Goal: Communication & Community: Answer question/provide support

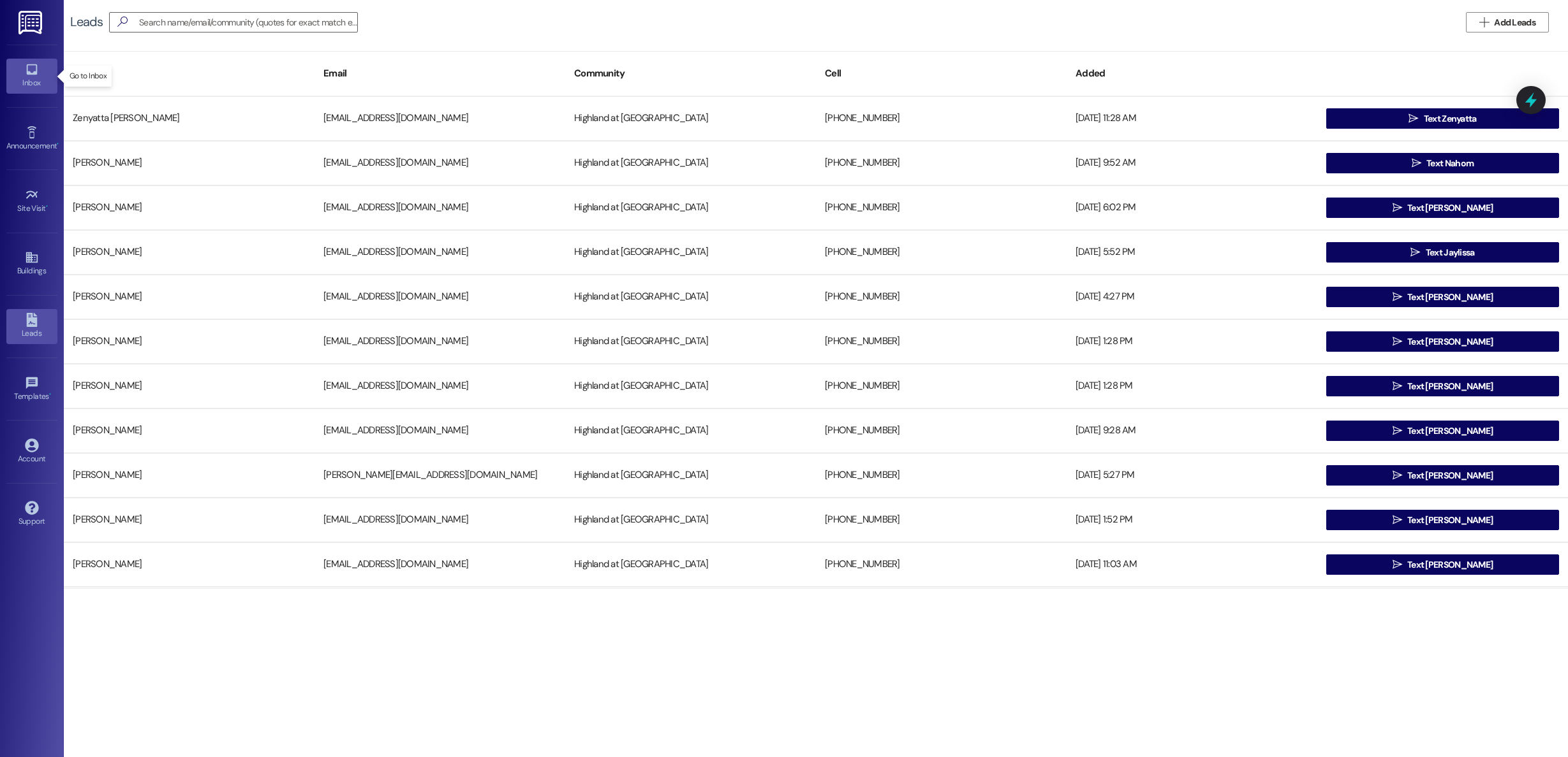
click at [38, 81] on div "Inbox" at bounding box center [32, 83] width 64 height 13
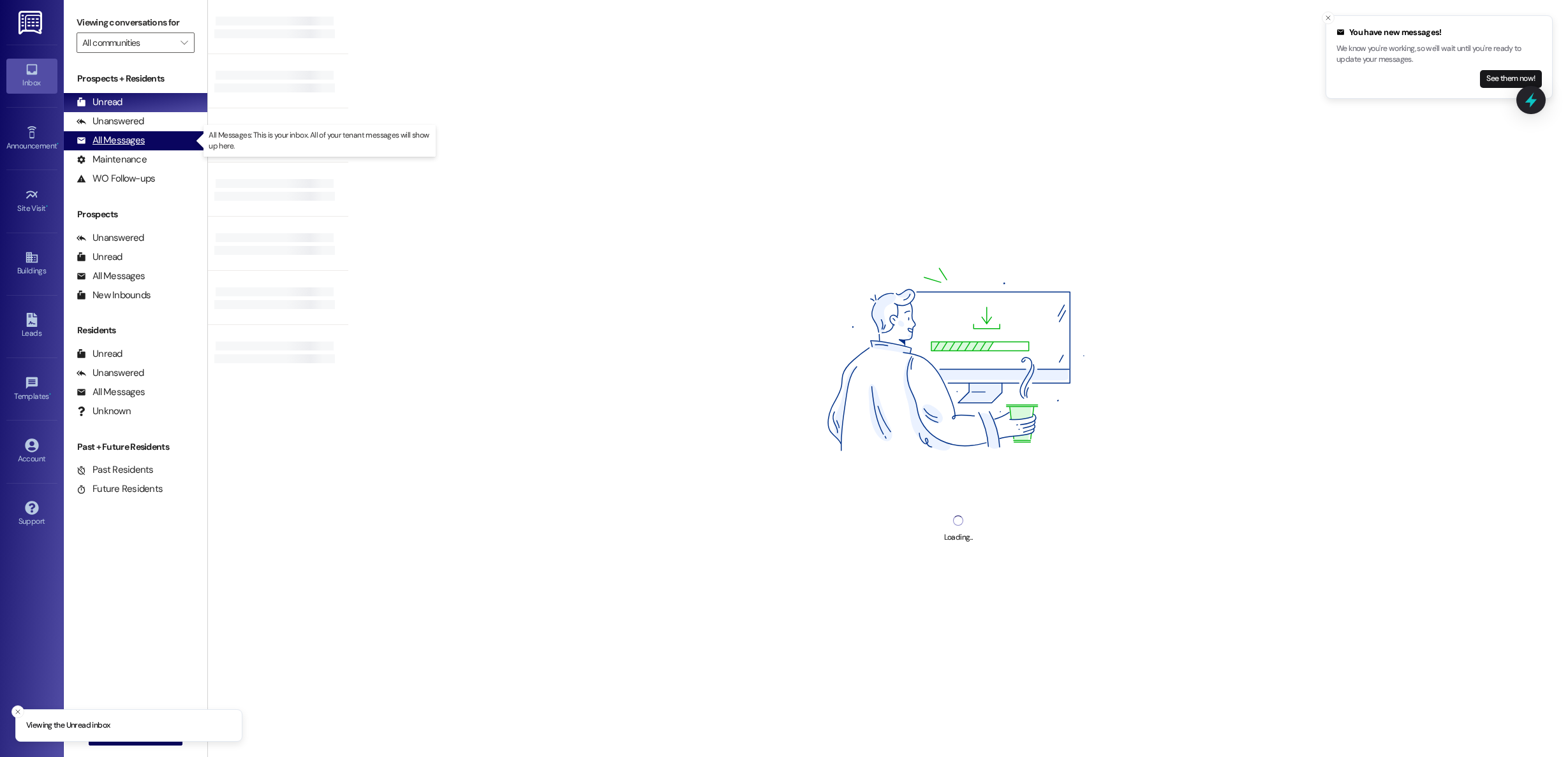
click at [104, 142] on div "All Messages" at bounding box center [111, 140] width 69 height 14
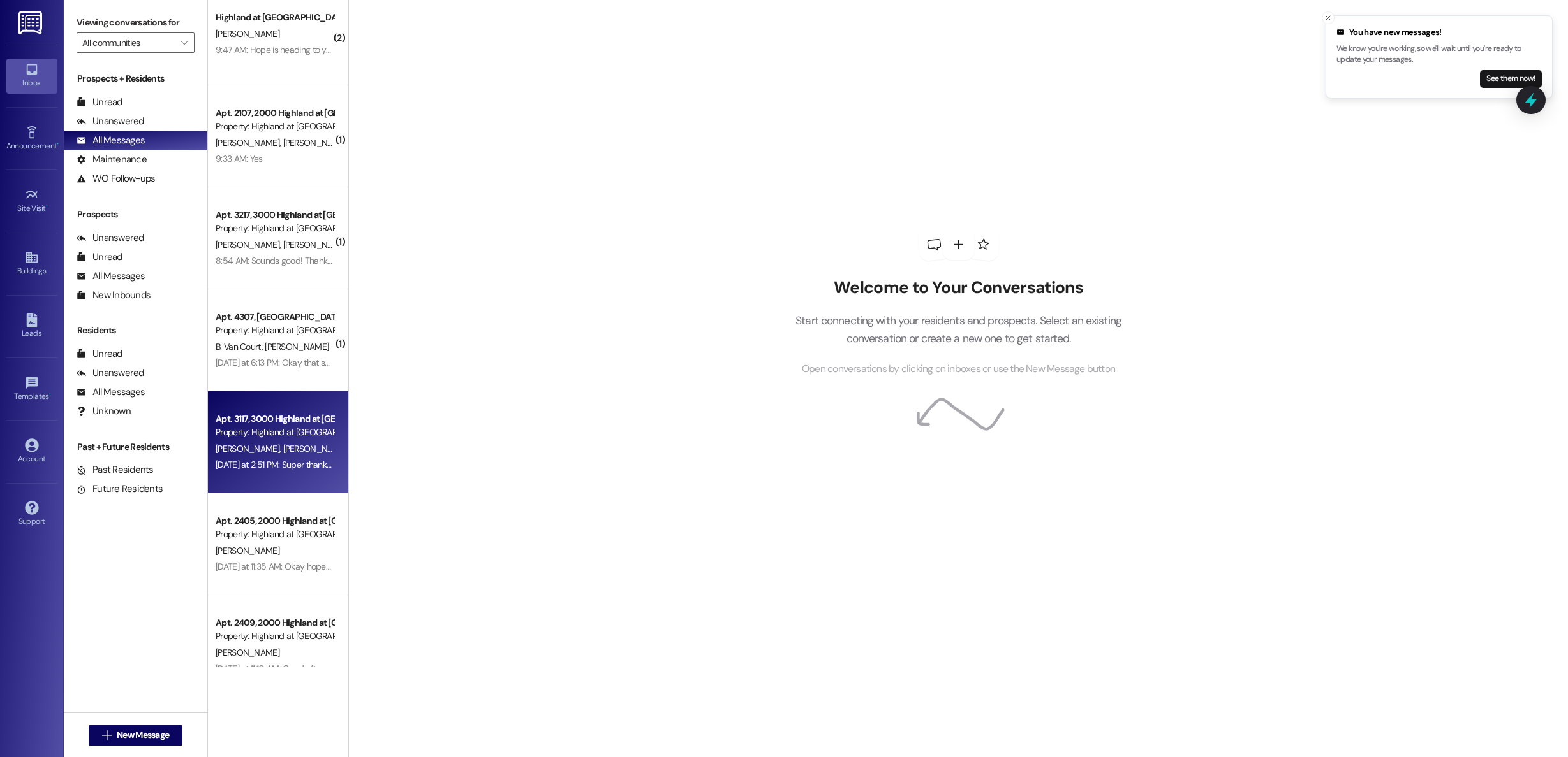
scroll to position [19, 0]
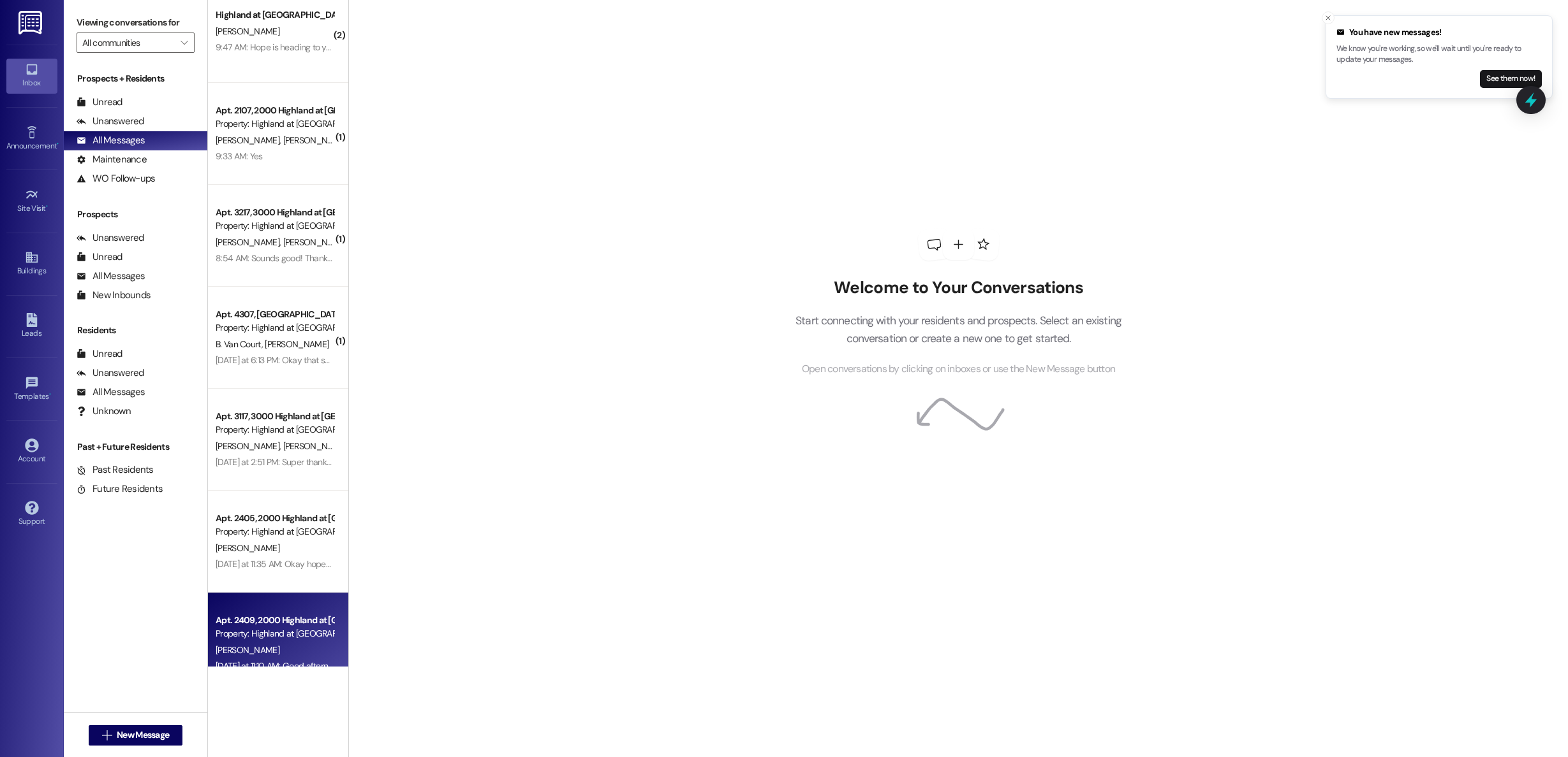
click at [259, 655] on div "[PERSON_NAME]" at bounding box center [274, 650] width 120 height 16
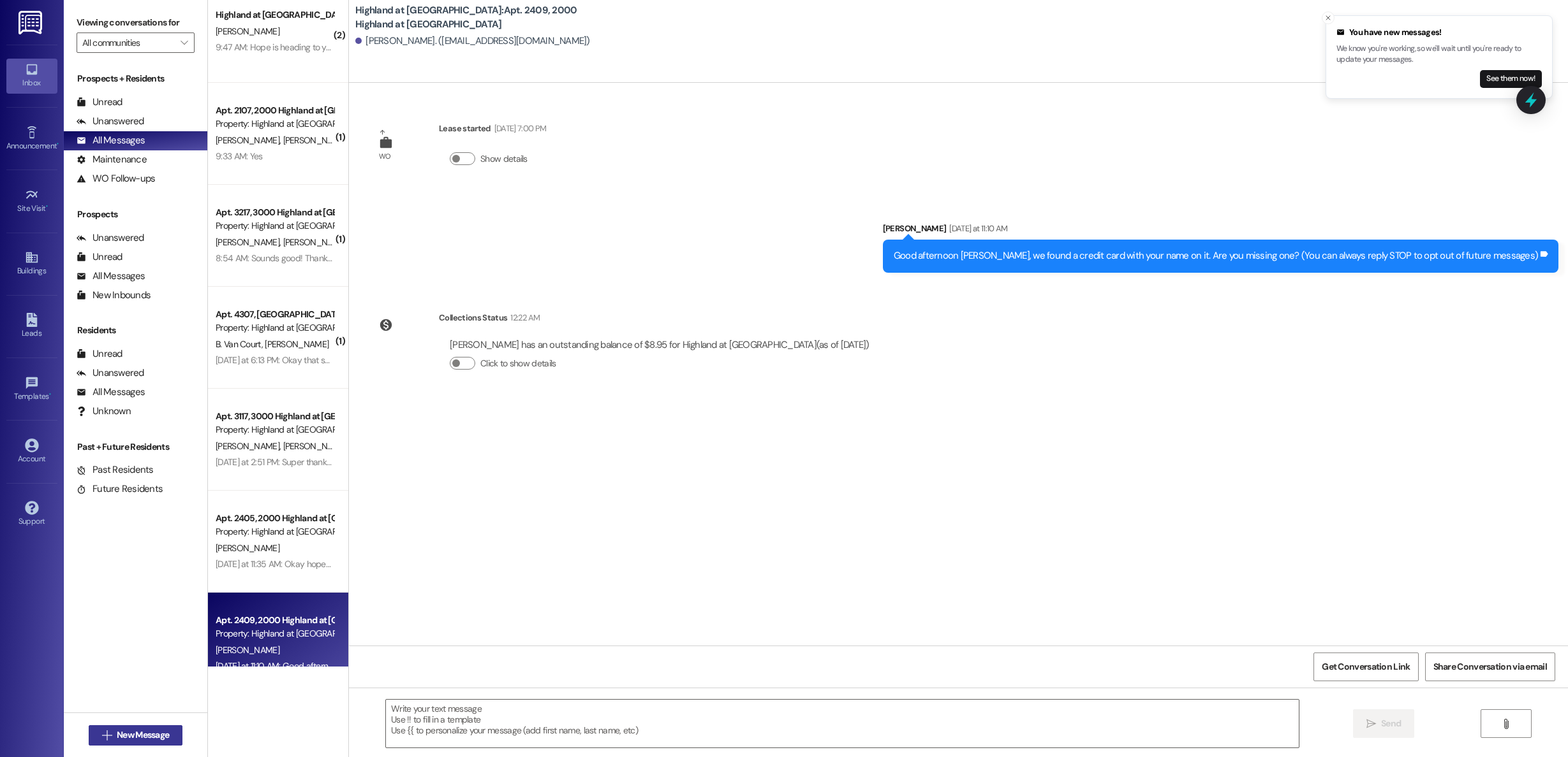
click at [117, 730] on span "New Message" at bounding box center [143, 735] width 52 height 14
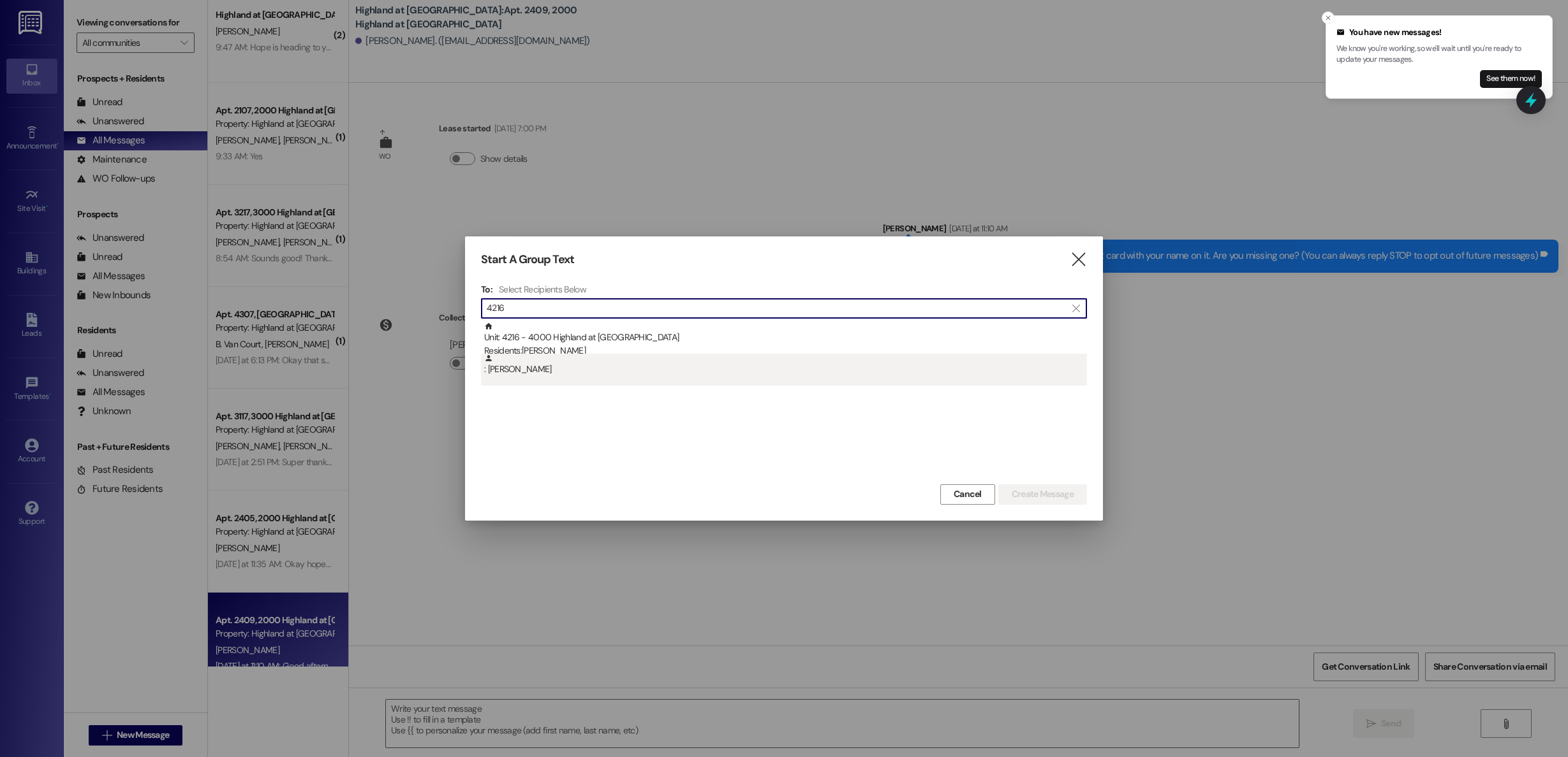
type input "4216"
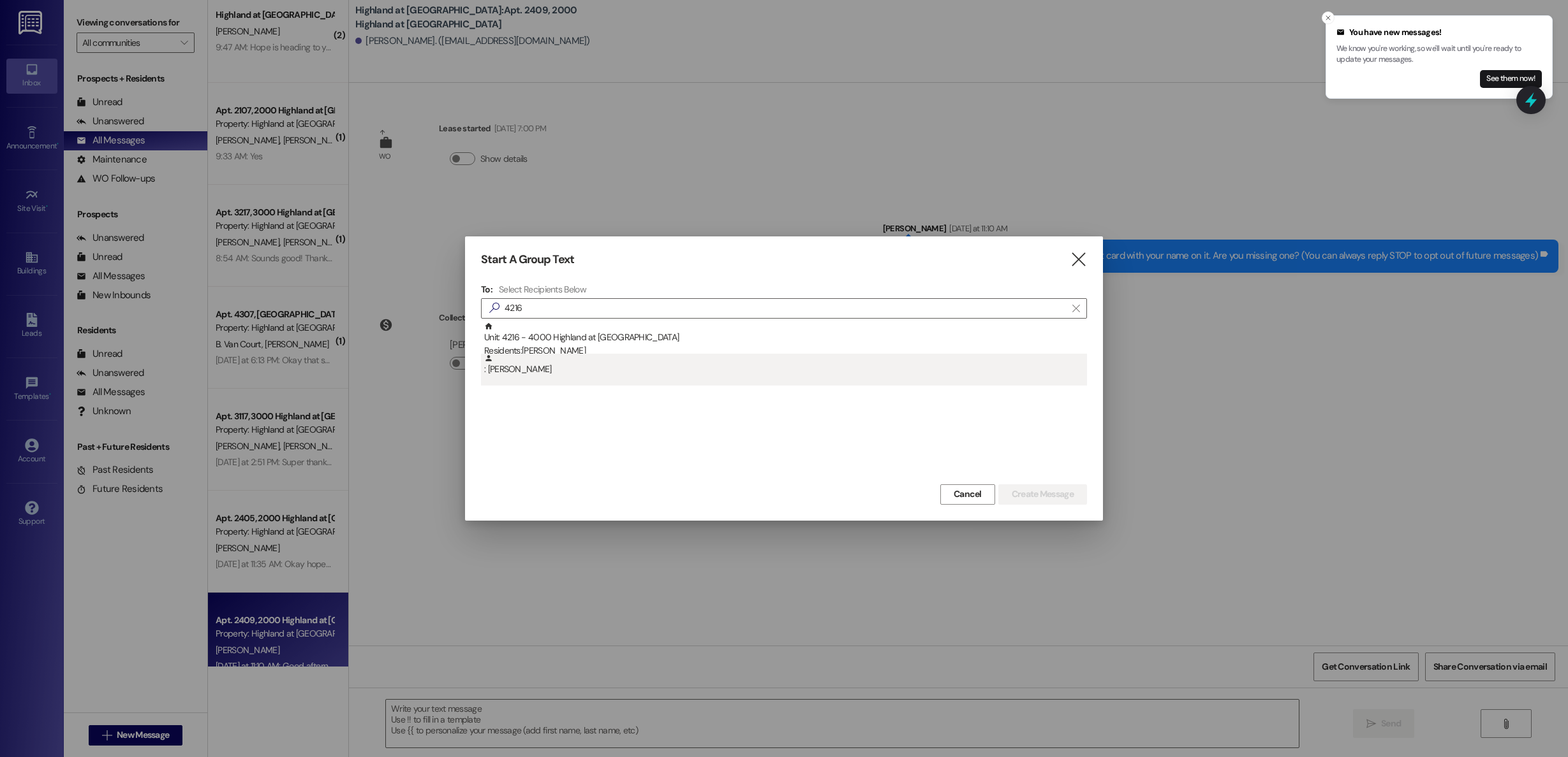
click at [536, 369] on div ": [PERSON_NAME]" at bounding box center [785, 365] width 603 height 23
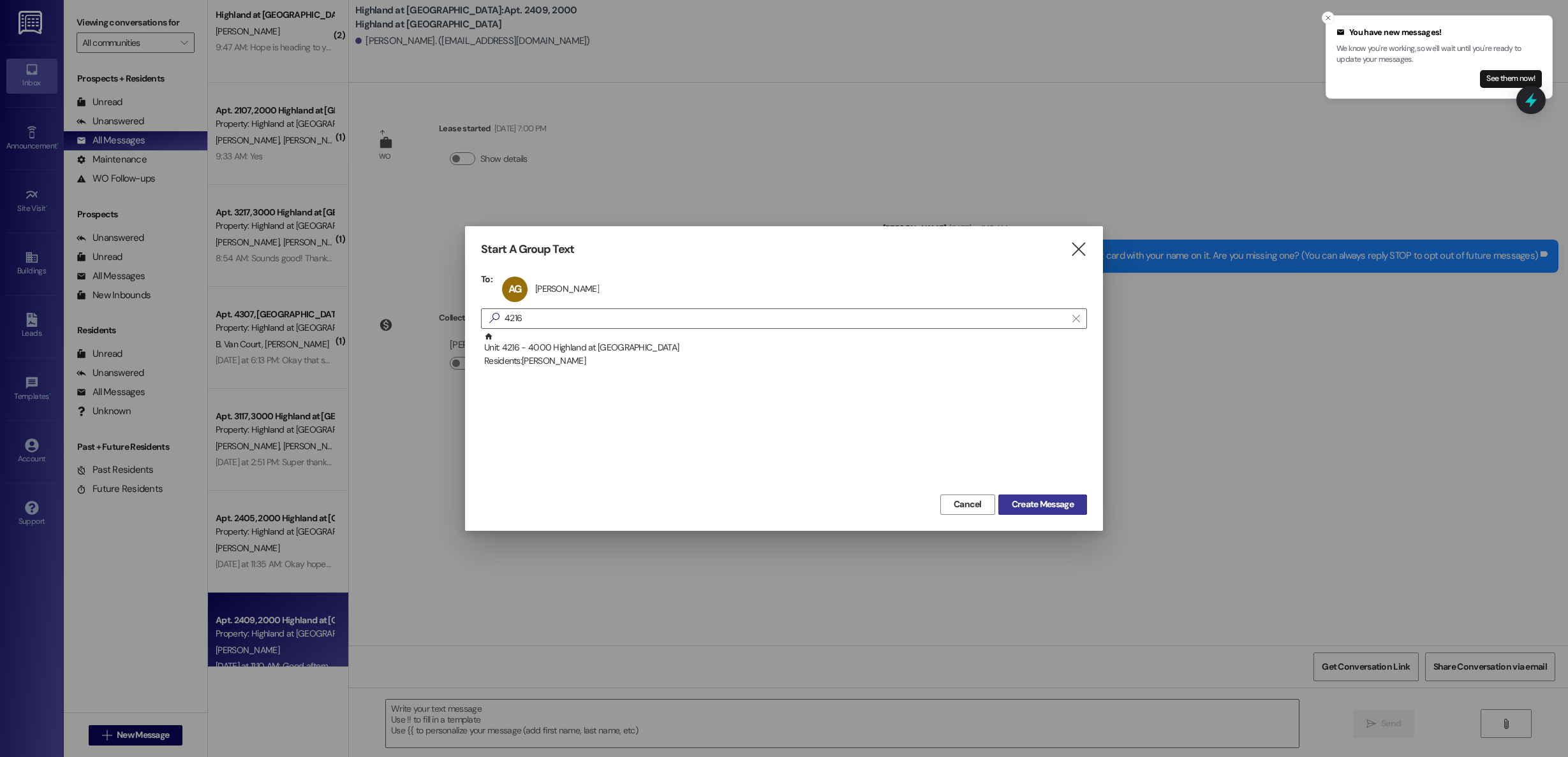
drag, startPoint x: 1055, startPoint y: 508, endPoint x: 1013, endPoint y: 497, distance: 43.4
click at [1055, 508] on span "Create Message" at bounding box center [1042, 504] width 61 height 14
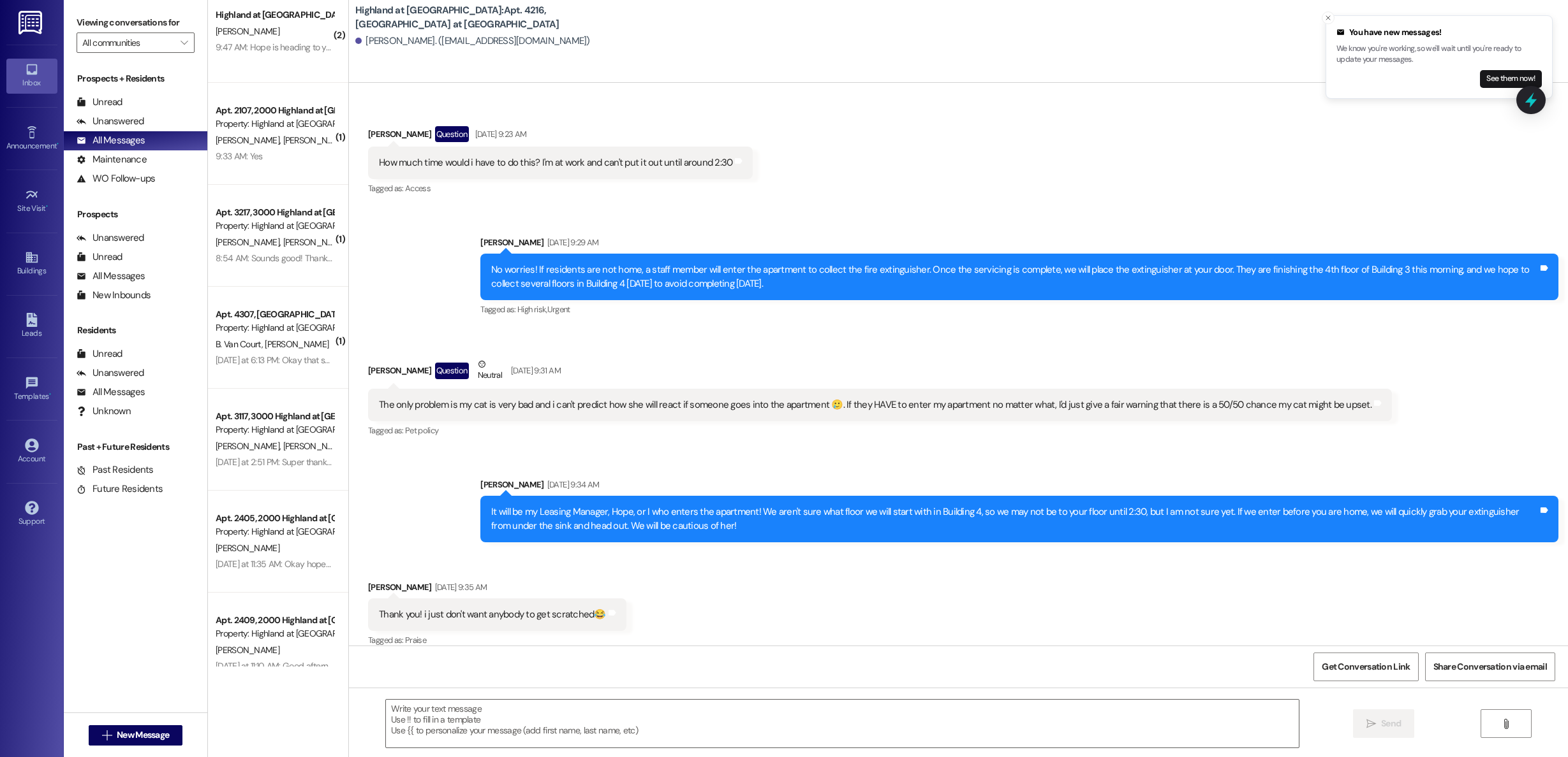
scroll to position [7033, 0]
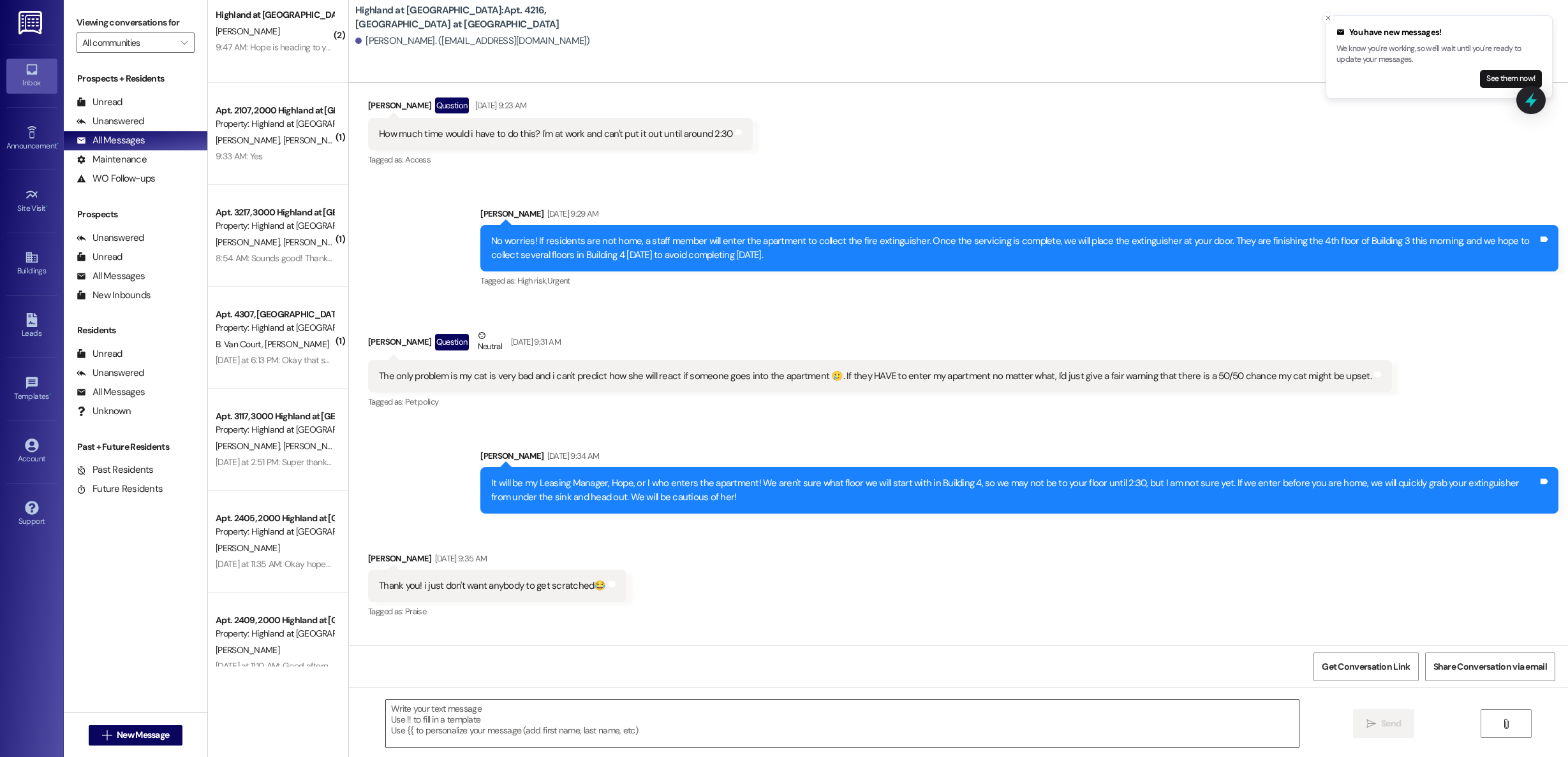
click at [554, 718] on textarea at bounding box center [842, 724] width 913 height 48
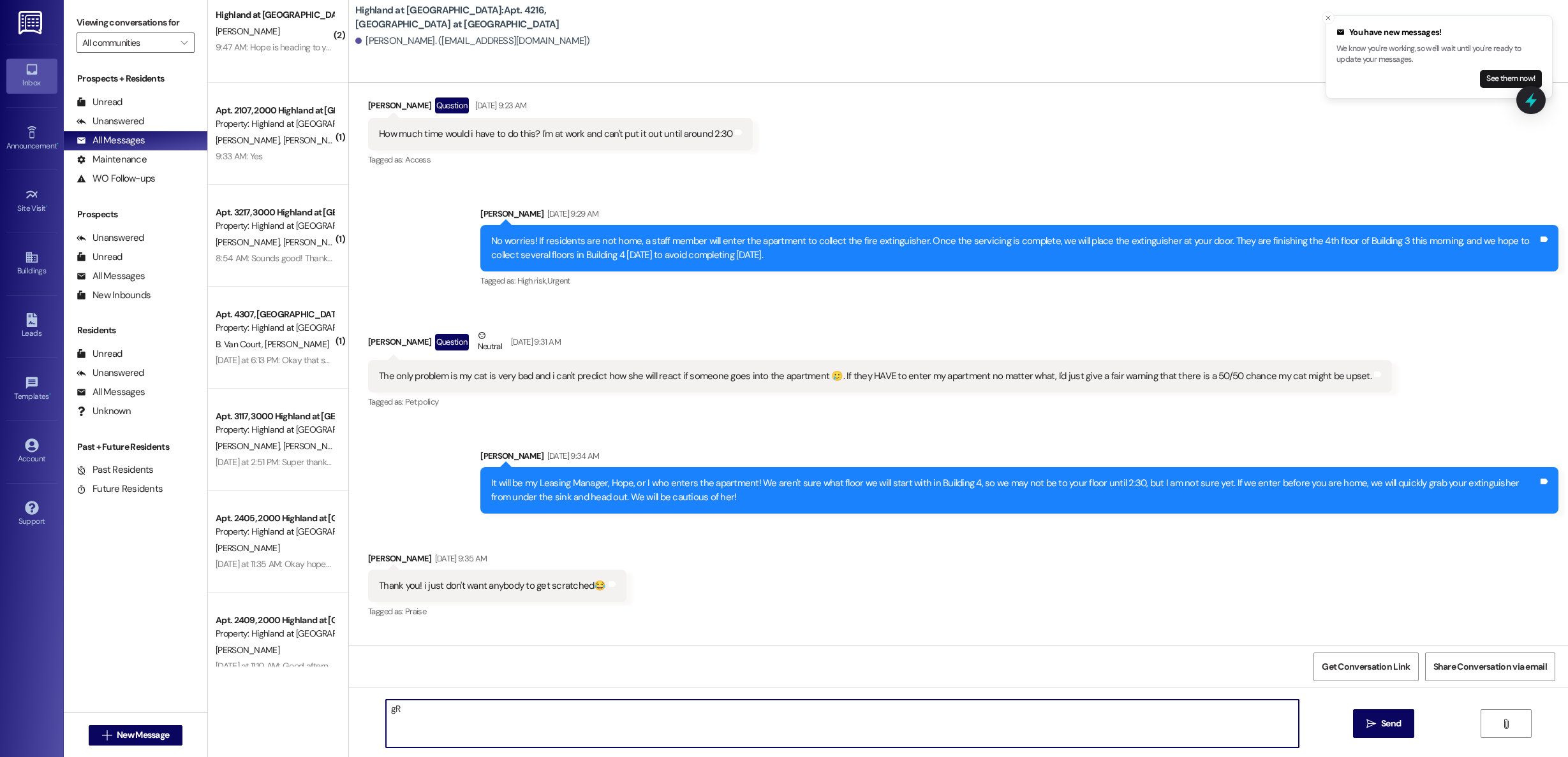
type textarea "g"
type textarea "Great news, they will come by your apartment [DATE] and do the fire inspection.…"
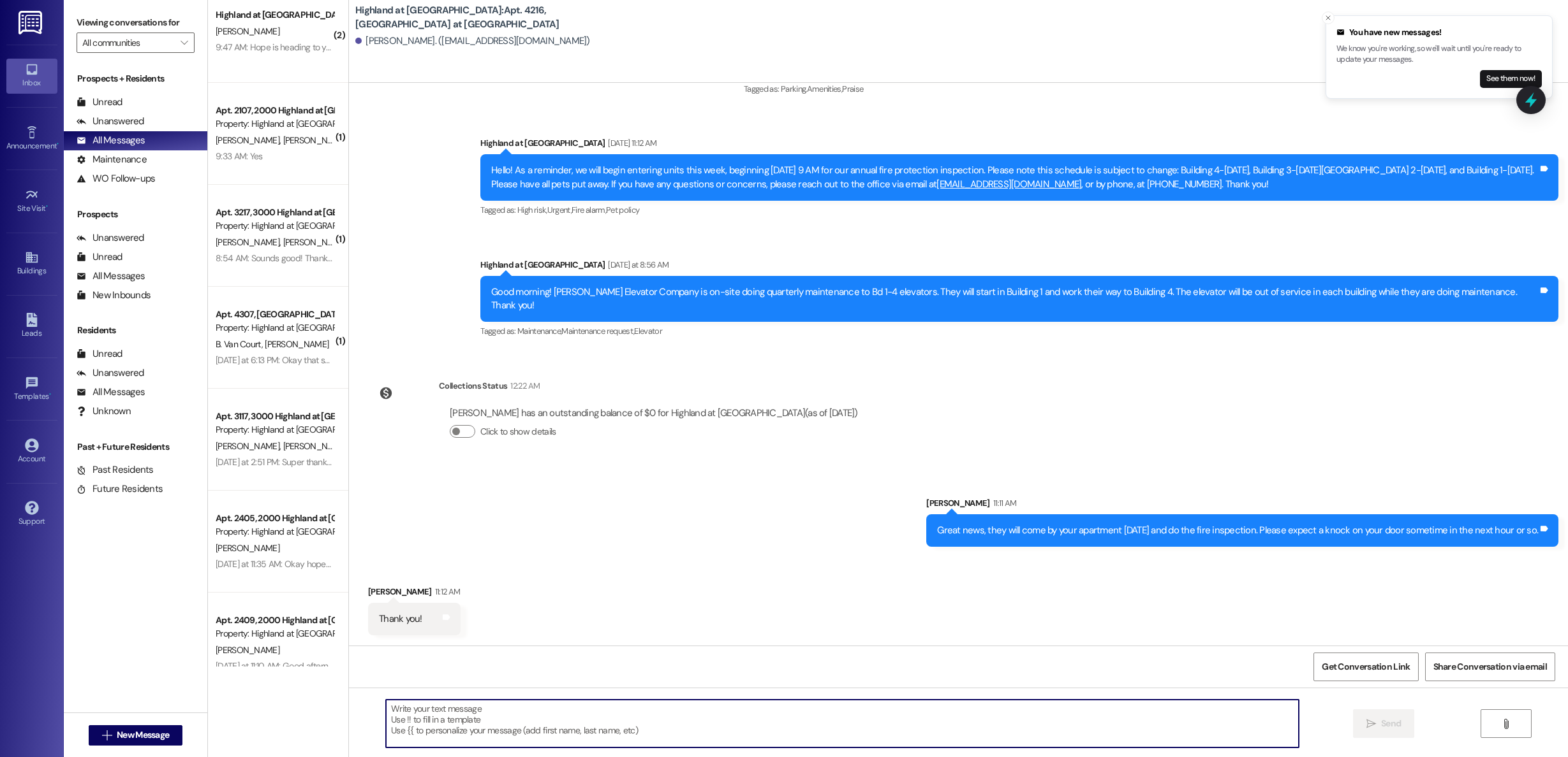
scroll to position [10431, 0]
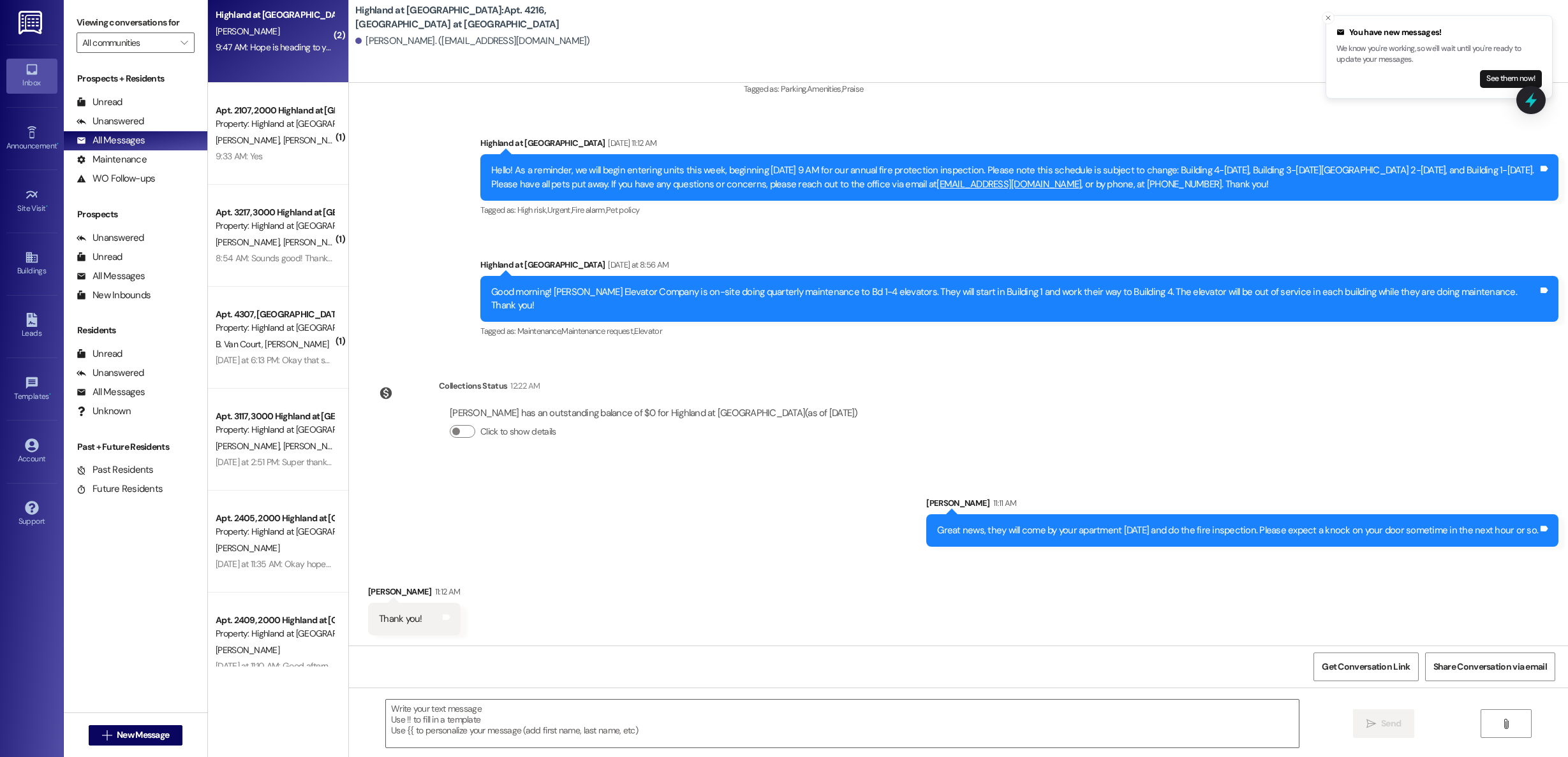
click at [232, 71] on div "Highland at [GEOGRAPHIC_DATA] [PERSON_NAME] 9:47 AM: Hope is heading to your ap…" at bounding box center [277, 32] width 140 height 102
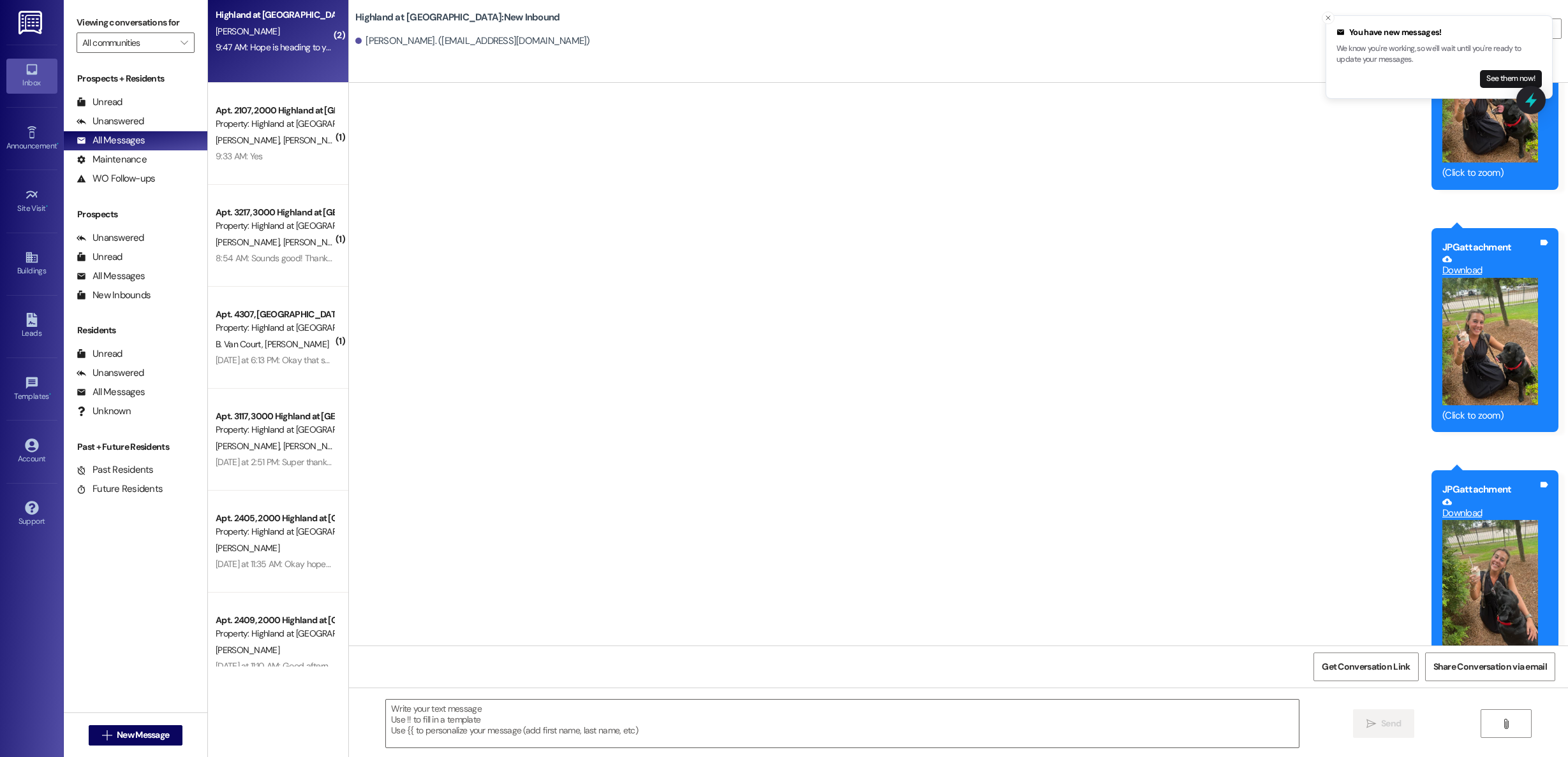
scroll to position [17739, 0]
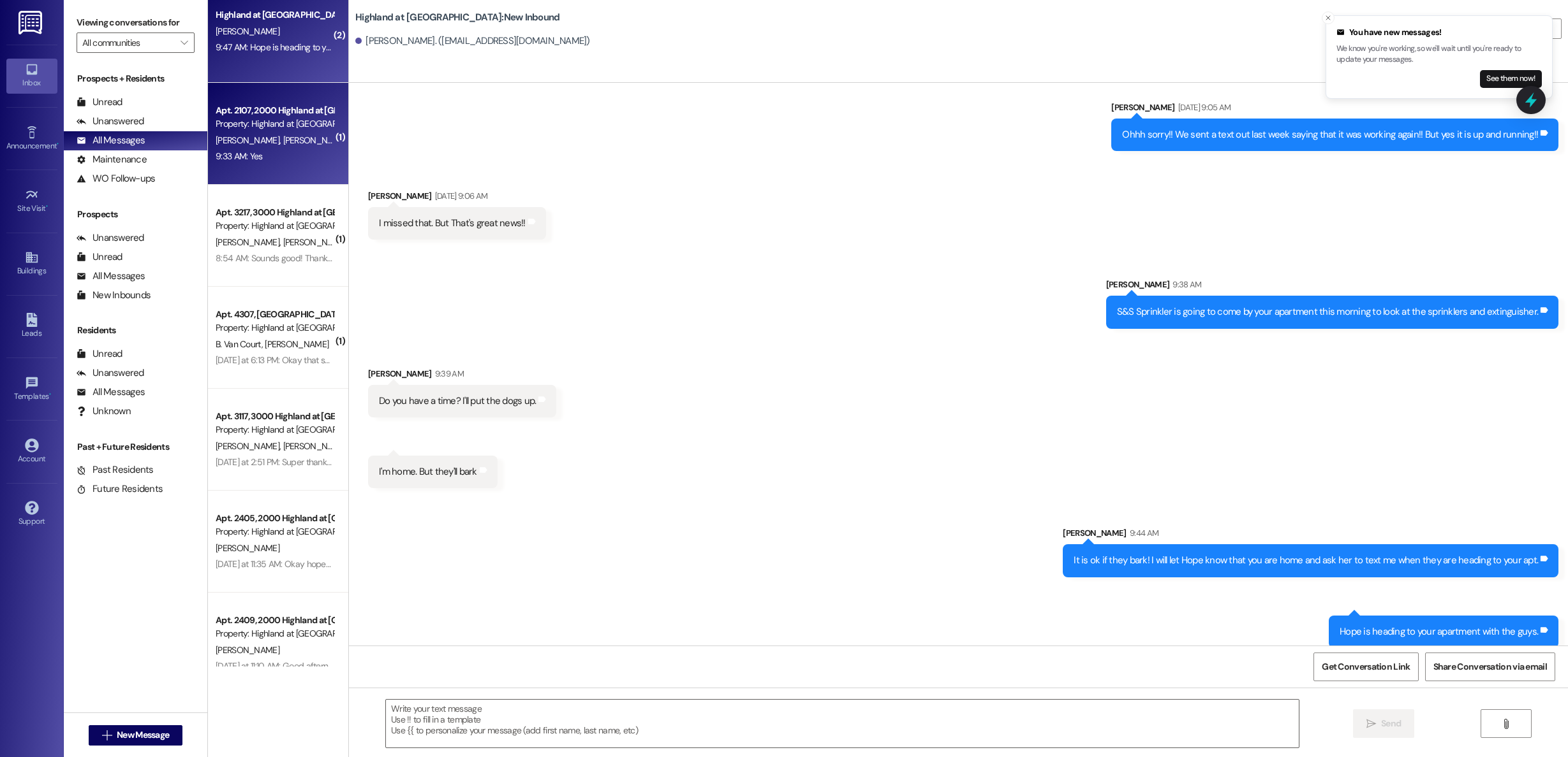
click at [251, 125] on div "Property: Highland at [GEOGRAPHIC_DATA]" at bounding box center [275, 124] width 118 height 14
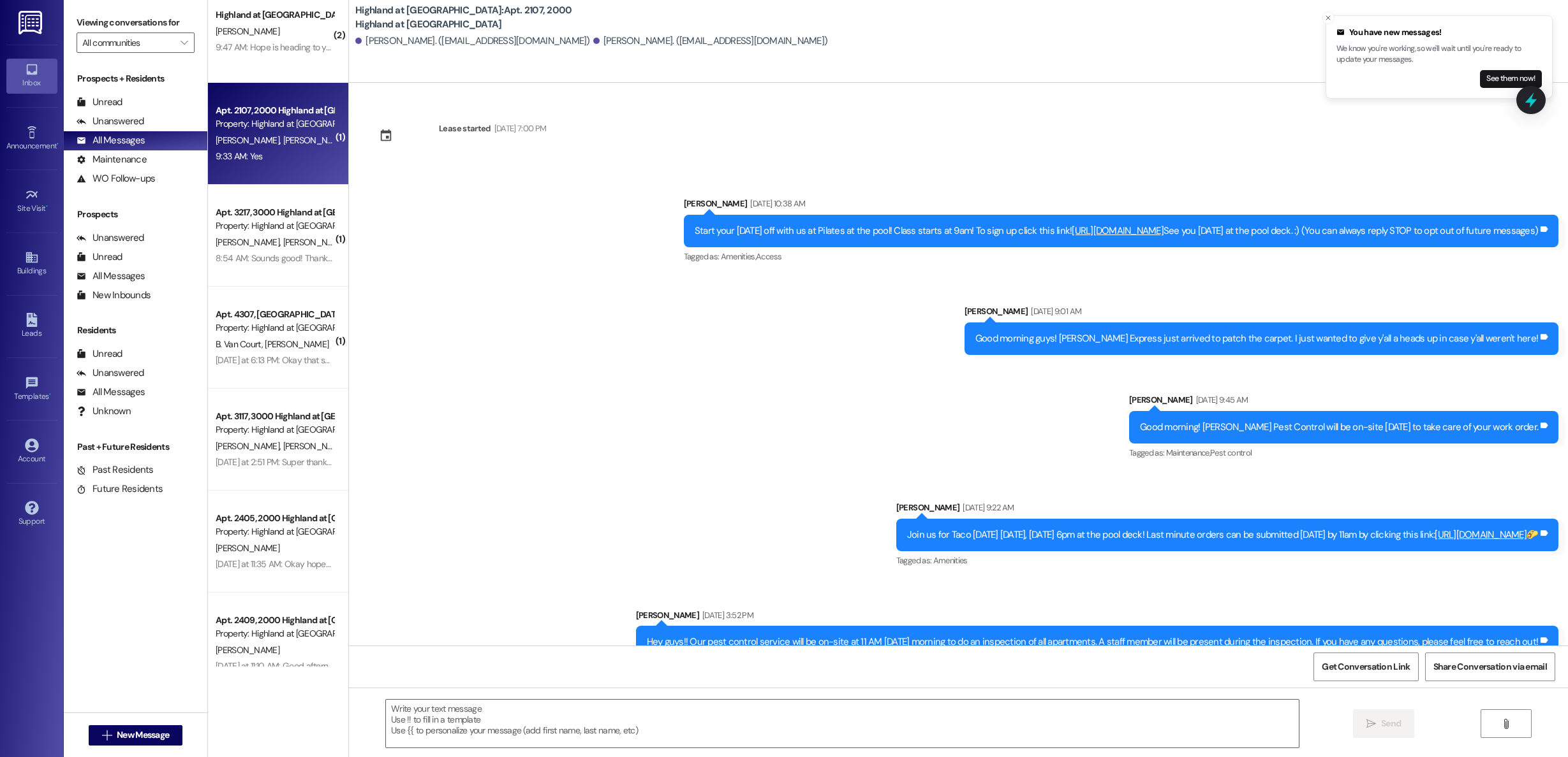
scroll to position [15067, 0]
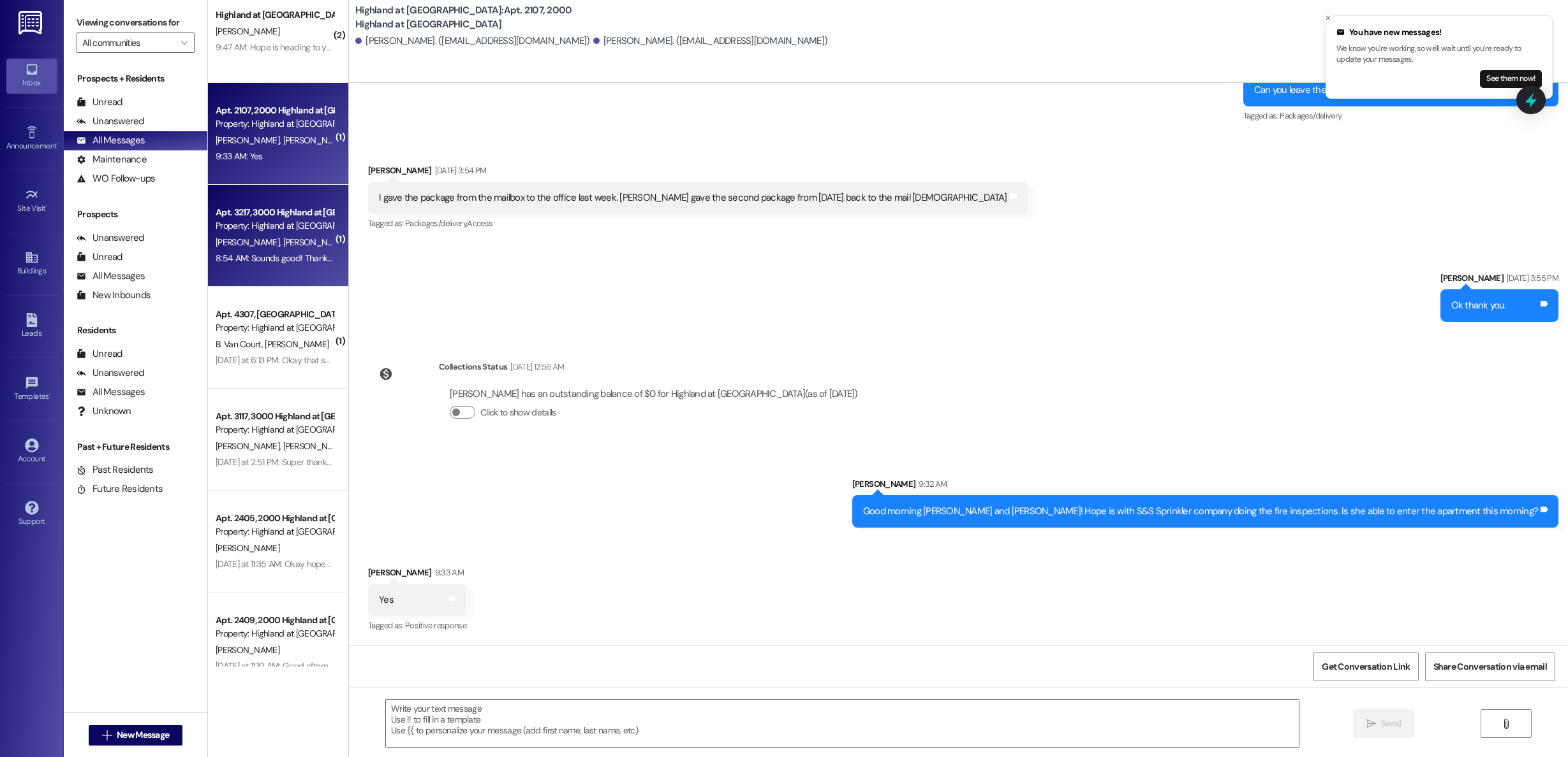
click at [283, 239] on span "[PERSON_NAME]" at bounding box center [315, 242] width 64 height 12
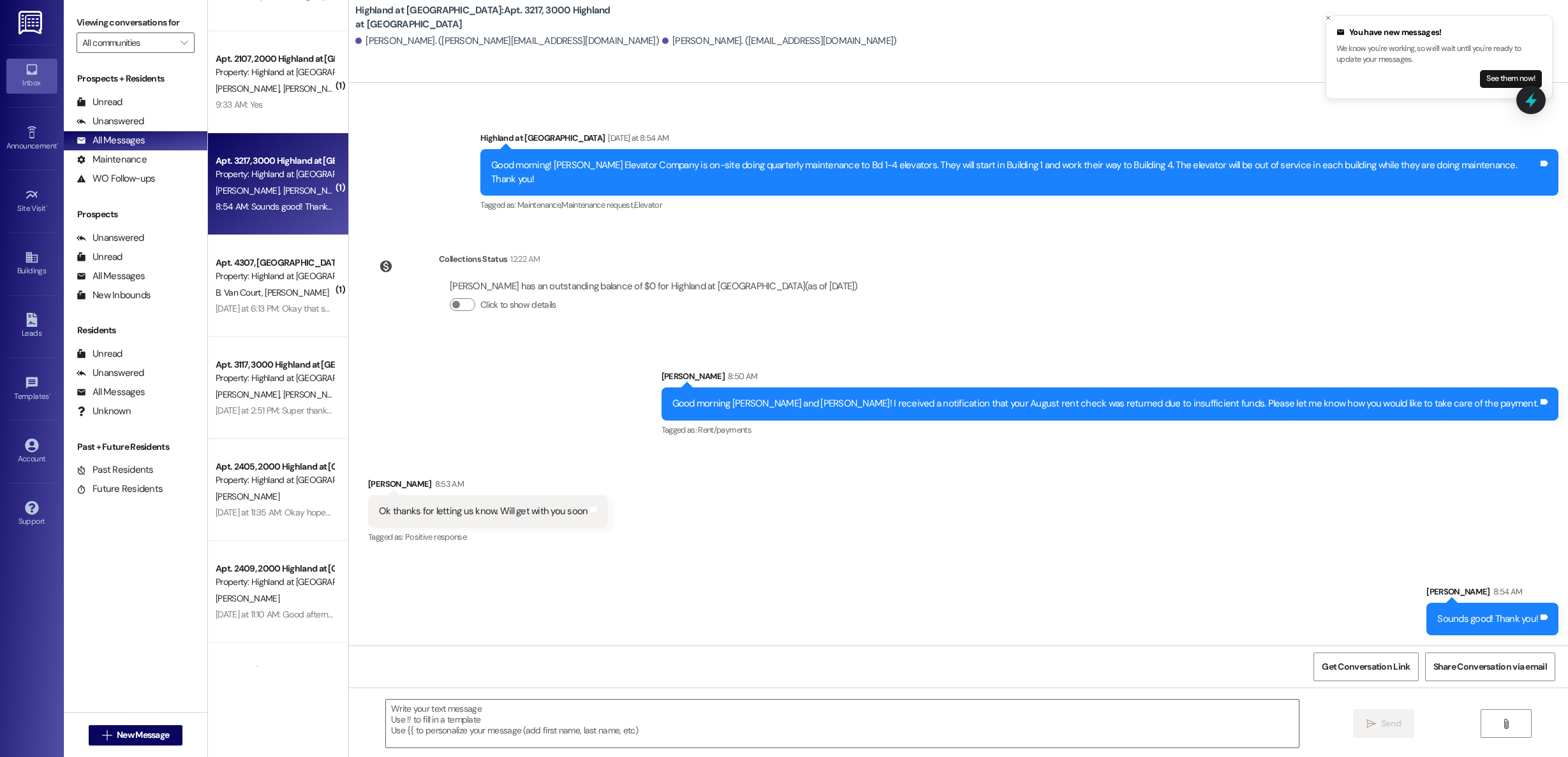
scroll to position [3949, 0]
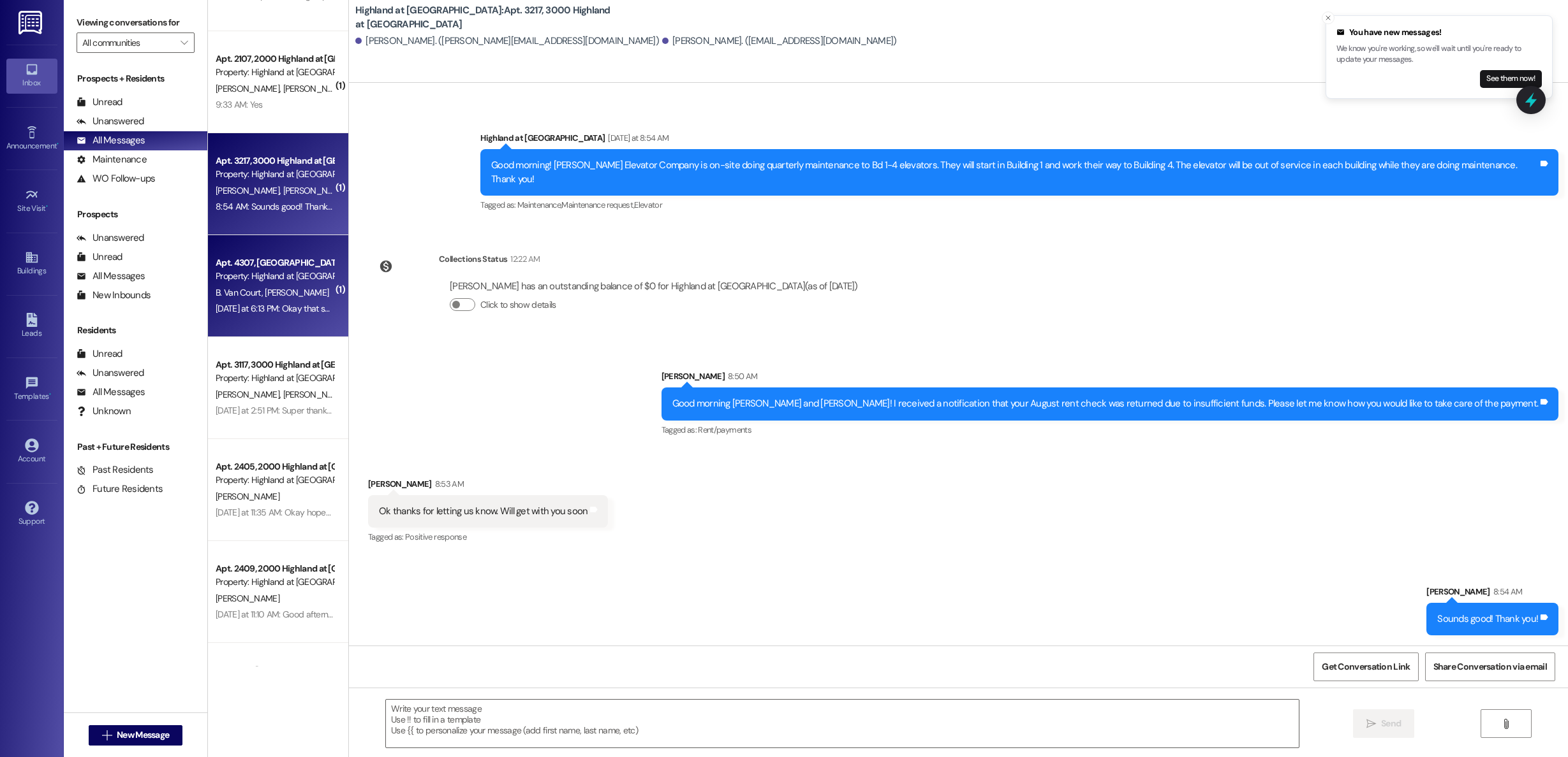
click at [279, 315] on div "[DATE] at 6:13 PM: Okay that sounds good! Thanks for keeping us updated [DATE] …" at bounding box center [274, 309] width 120 height 16
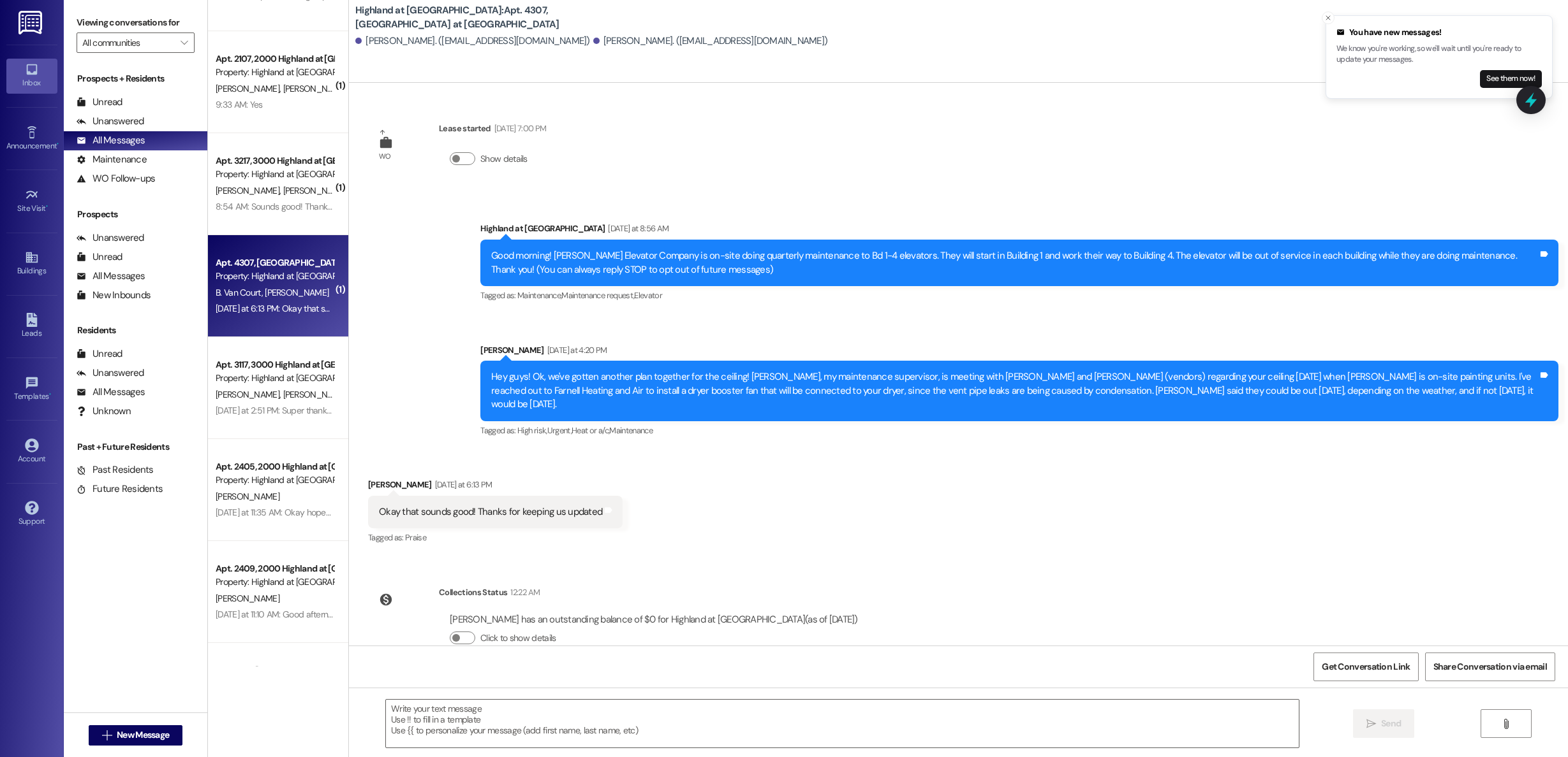
scroll to position [15, 0]
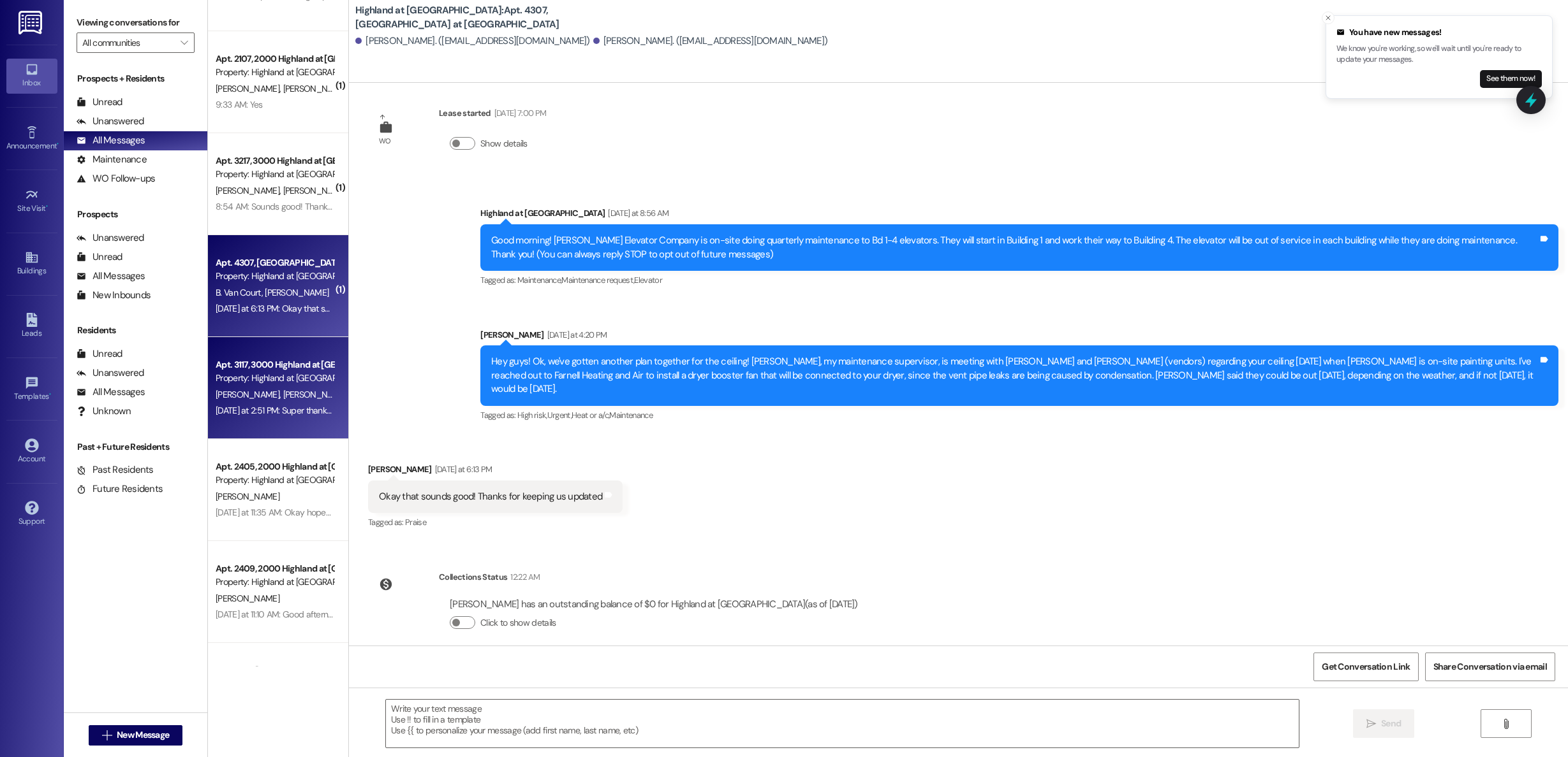
click at [232, 379] on div "Property: Highland at [GEOGRAPHIC_DATA]" at bounding box center [275, 378] width 118 height 14
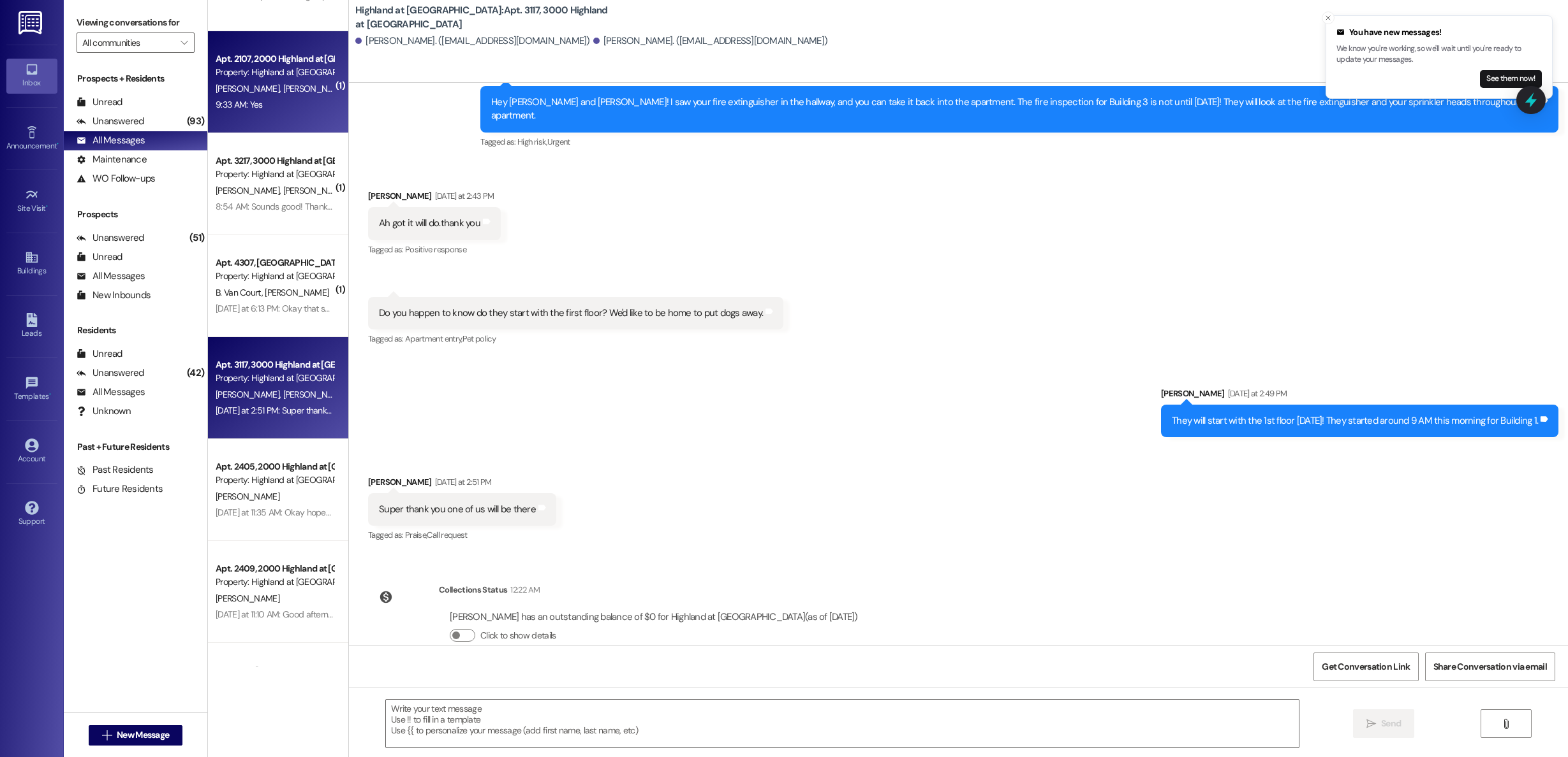
scroll to position [0, 0]
